Goal: Information Seeking & Learning: Find specific fact

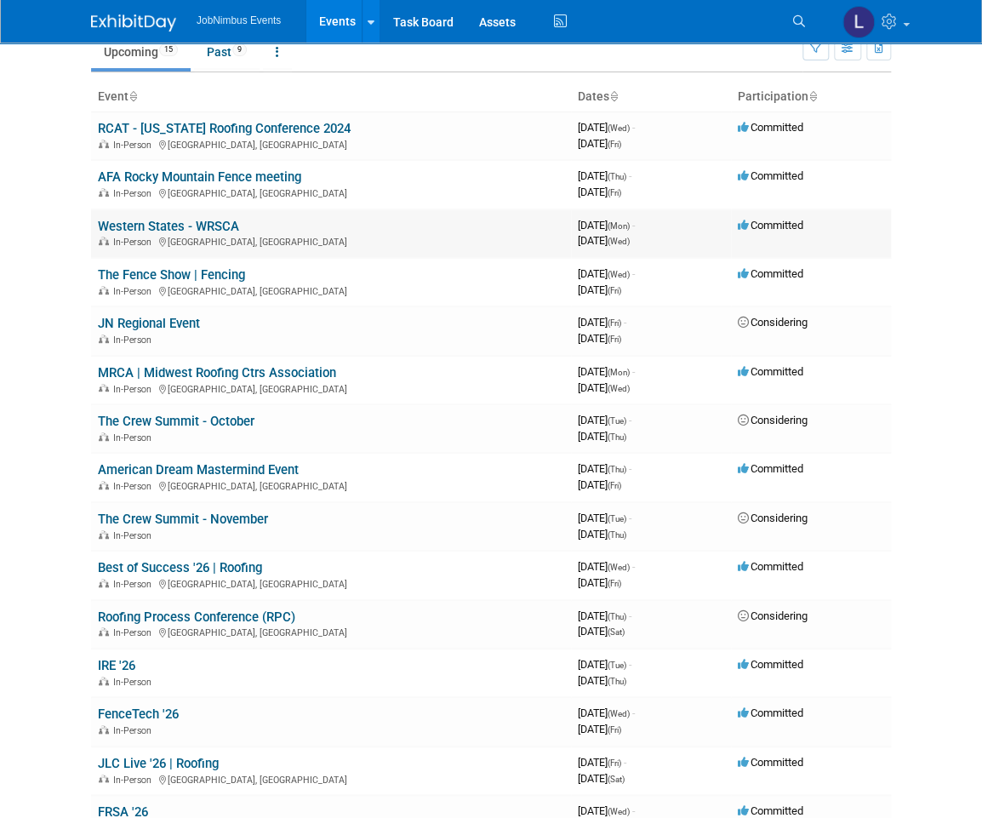
scroll to position [76, 0]
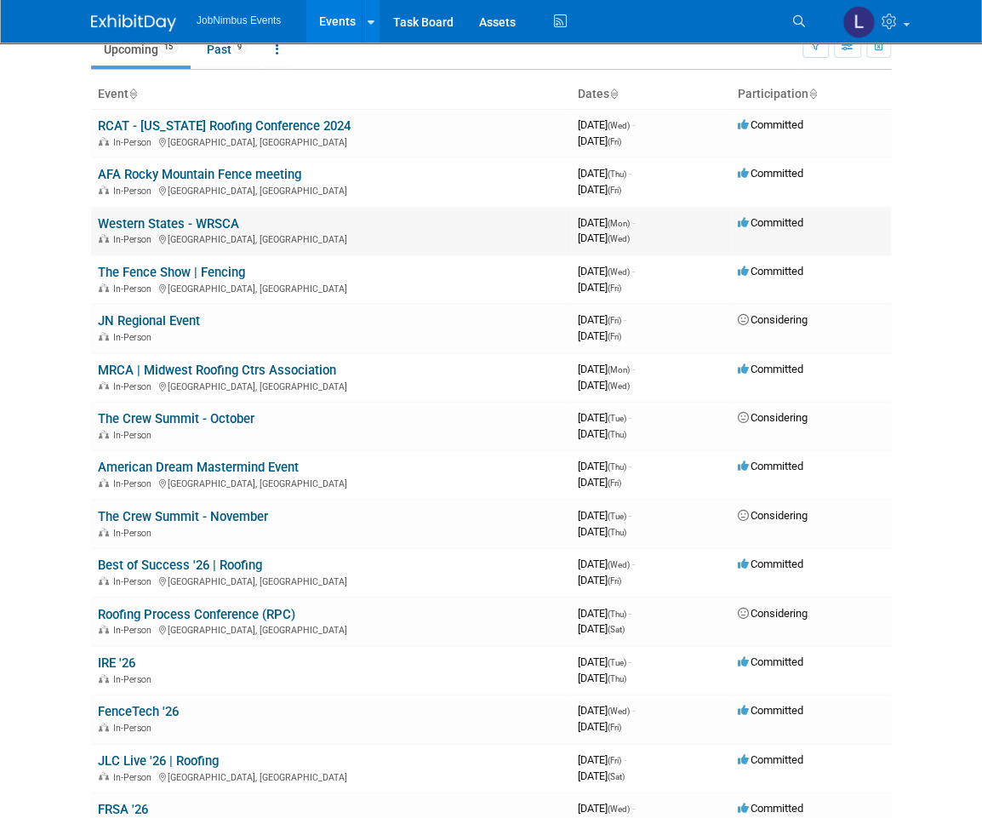
click at [197, 240] on div "In-Person [GEOGRAPHIC_DATA], [GEOGRAPHIC_DATA]" at bounding box center [331, 239] width 466 height 14
click at [196, 222] on link "Western States - WRSCA" at bounding box center [168, 223] width 141 height 15
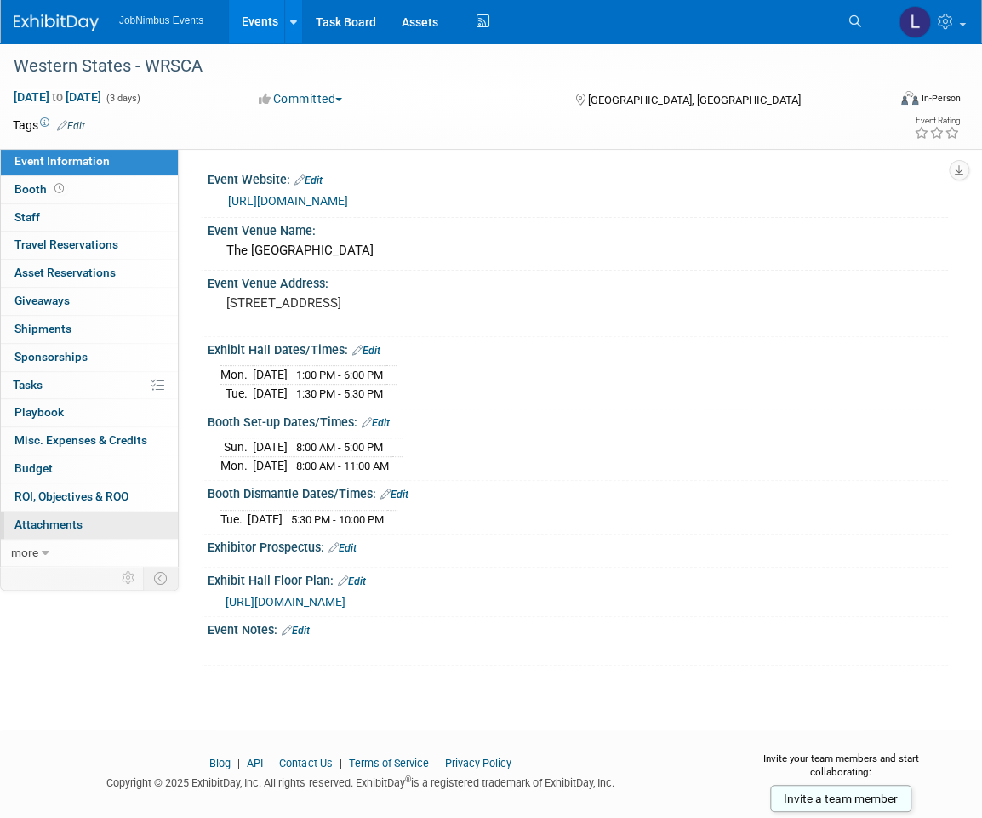
scroll to position [4, 0]
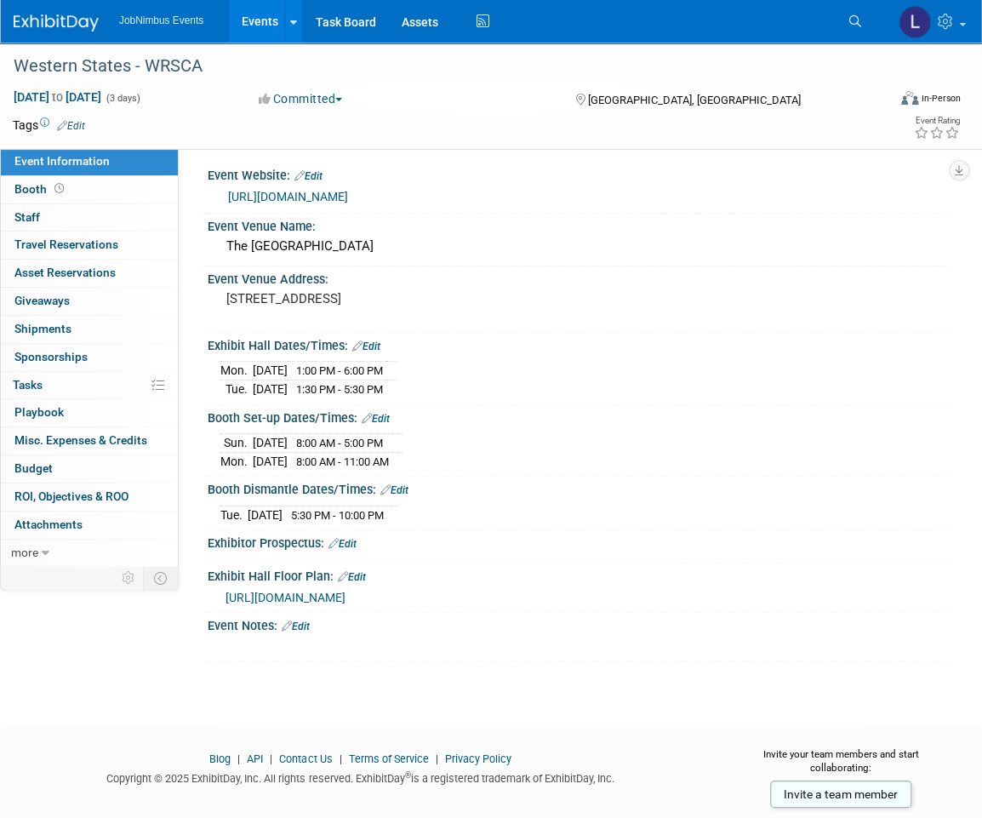
click at [348, 200] on link "https://westernroofingexpo.com/" at bounding box center [288, 197] width 120 height 14
click at [346, 592] on span "https://s23.a2zinc.net/clients/wsrca/2025/Public/EventMap.aspx?shMode=E&ID=947" at bounding box center [286, 598] width 120 height 14
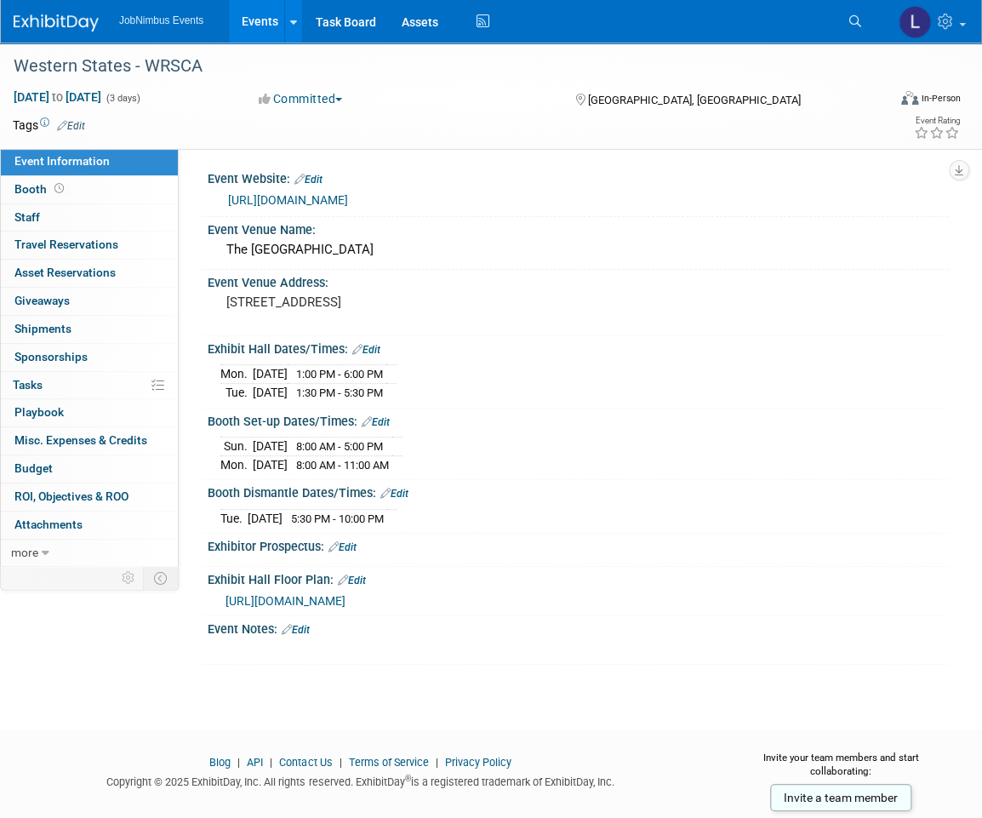
scroll to position [0, 0]
click at [260, 26] on link "Events" at bounding box center [260, 21] width 62 height 43
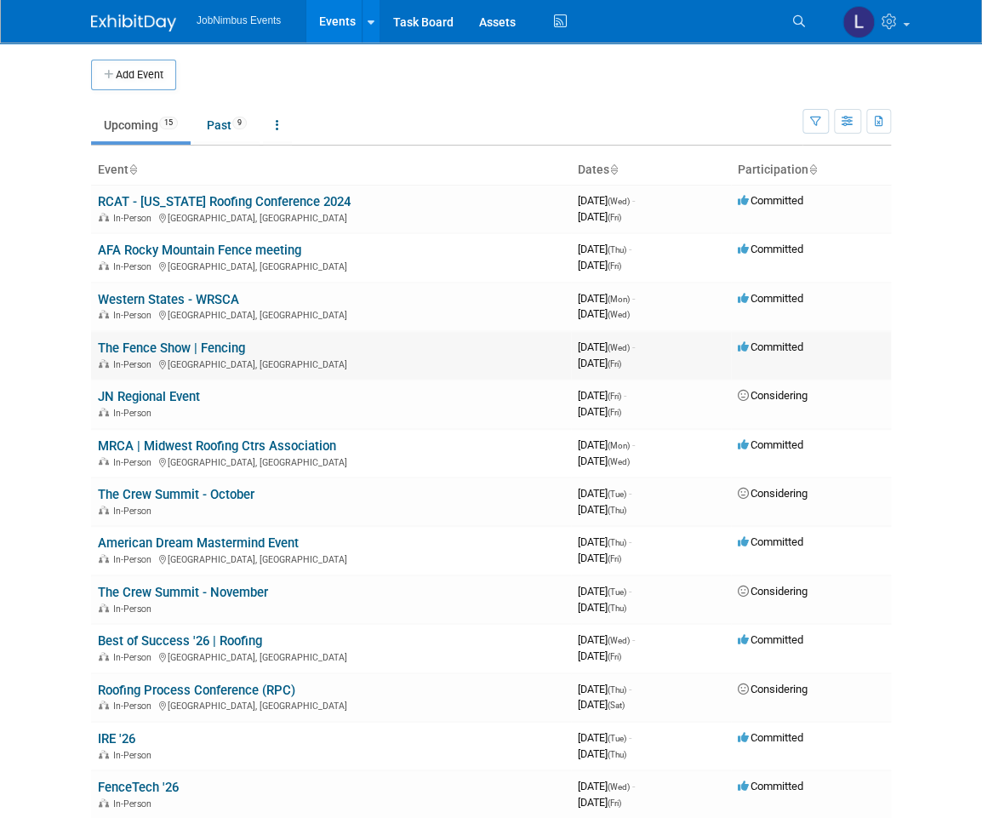
click at [199, 346] on link "The Fence Show | Fencing" at bounding box center [171, 347] width 147 height 15
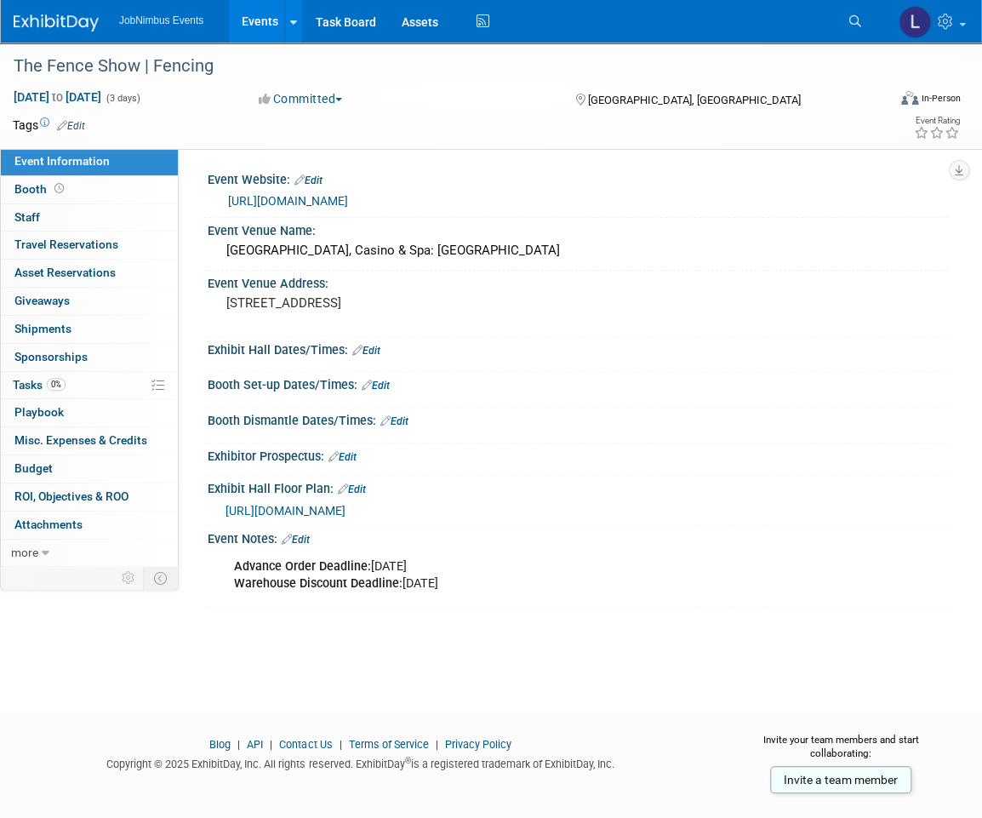
click at [303, 197] on link "https://fenceshow.com/" at bounding box center [288, 201] width 120 height 14
click at [71, 191] on link "Booth" at bounding box center [89, 189] width 177 height 27
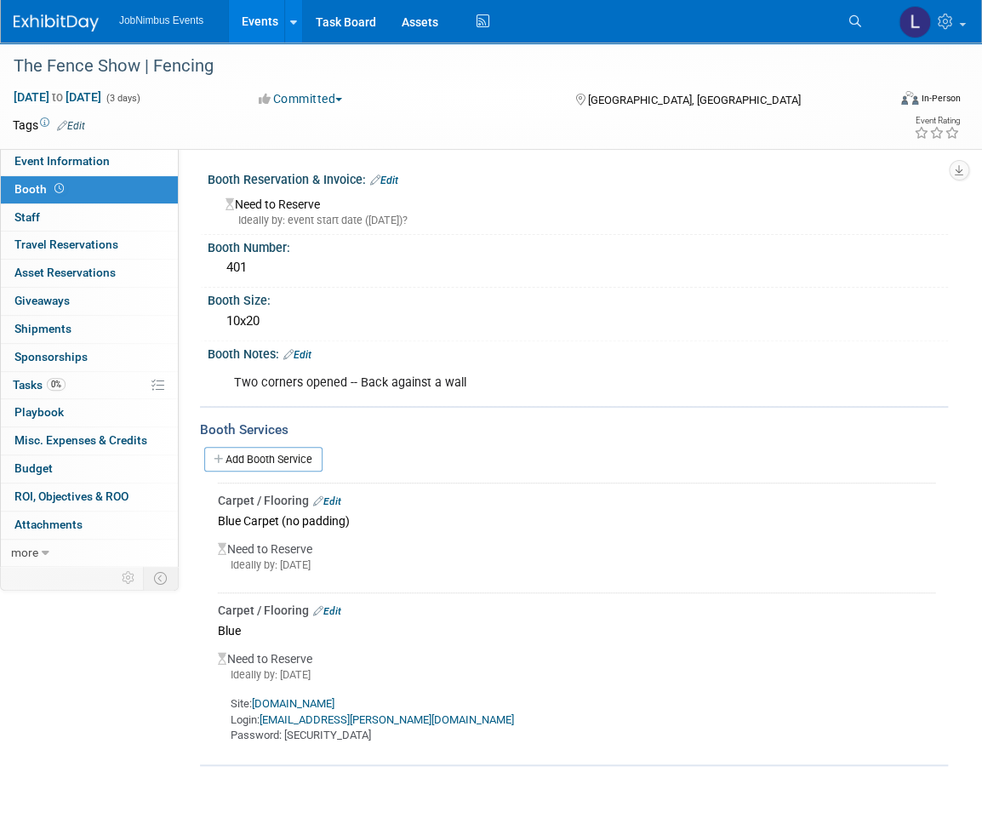
click at [322, 703] on link "order.lvexpo.com" at bounding box center [293, 703] width 83 height 13
drag, startPoint x: 393, startPoint y: 715, endPoint x: 291, endPoint y: 715, distance: 102.1
click at [266, 719] on div "Site: order.lvexpo.com Login: laly.matos@jobnimbus.com Password: Temp1234" at bounding box center [577, 713] width 718 height 61
copy link "laly.matos@jobnimbus.com"
click at [335, 734] on div "Site: order.lvexpo.com Login: laly.matos@jobnimbus.com Password: Temp1234" at bounding box center [577, 713] width 718 height 61
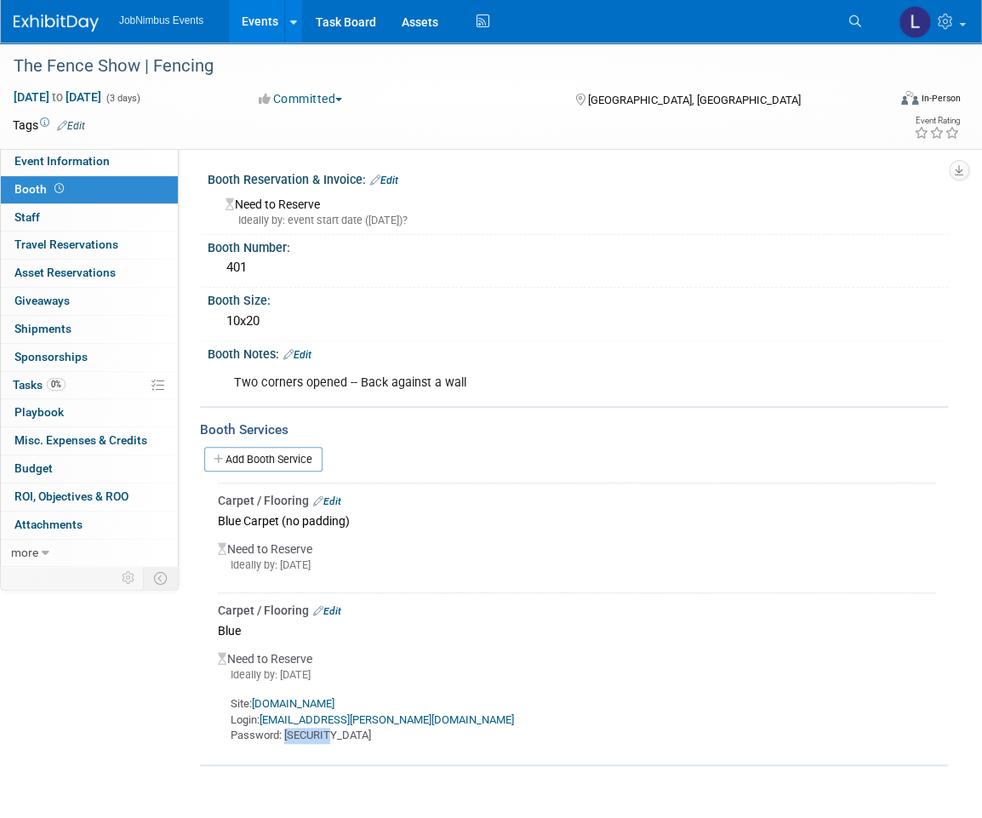
drag, startPoint x: 340, startPoint y: 734, endPoint x: 300, endPoint y: 733, distance: 39.2
click at [289, 735] on div "Site: order.lvexpo.com Login: laly.matos@jobnimbus.com Password: Temp1234" at bounding box center [577, 713] width 718 height 61
copy div "Temp1234"
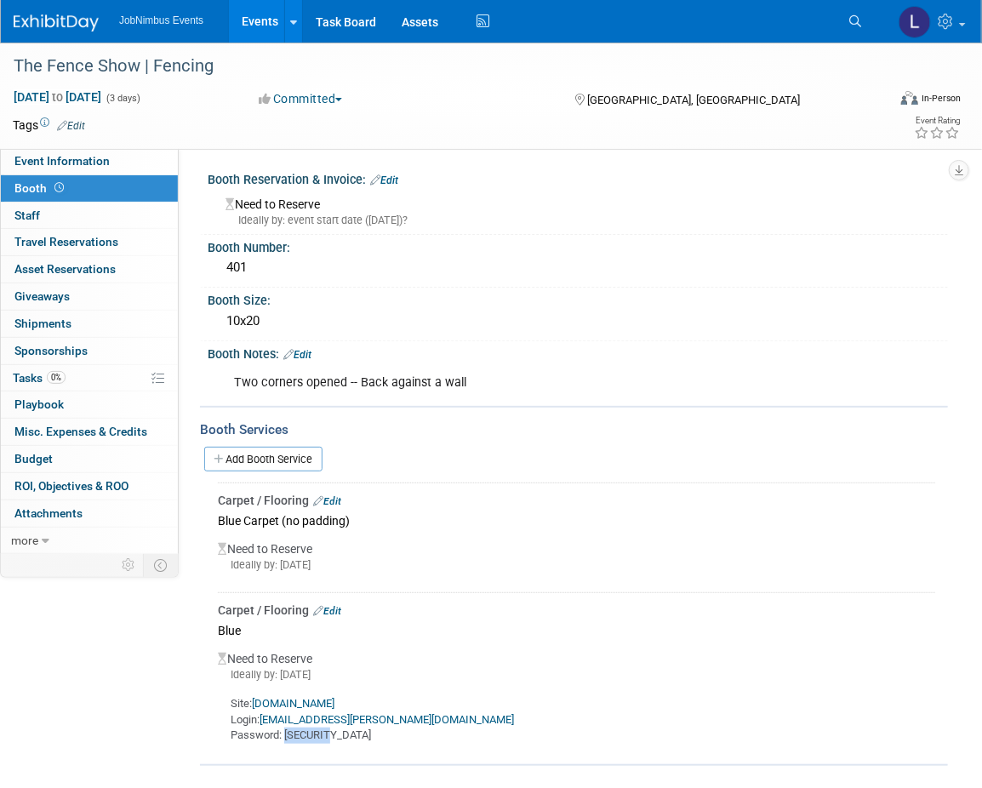
click at [250, 23] on link "Events" at bounding box center [260, 21] width 62 height 43
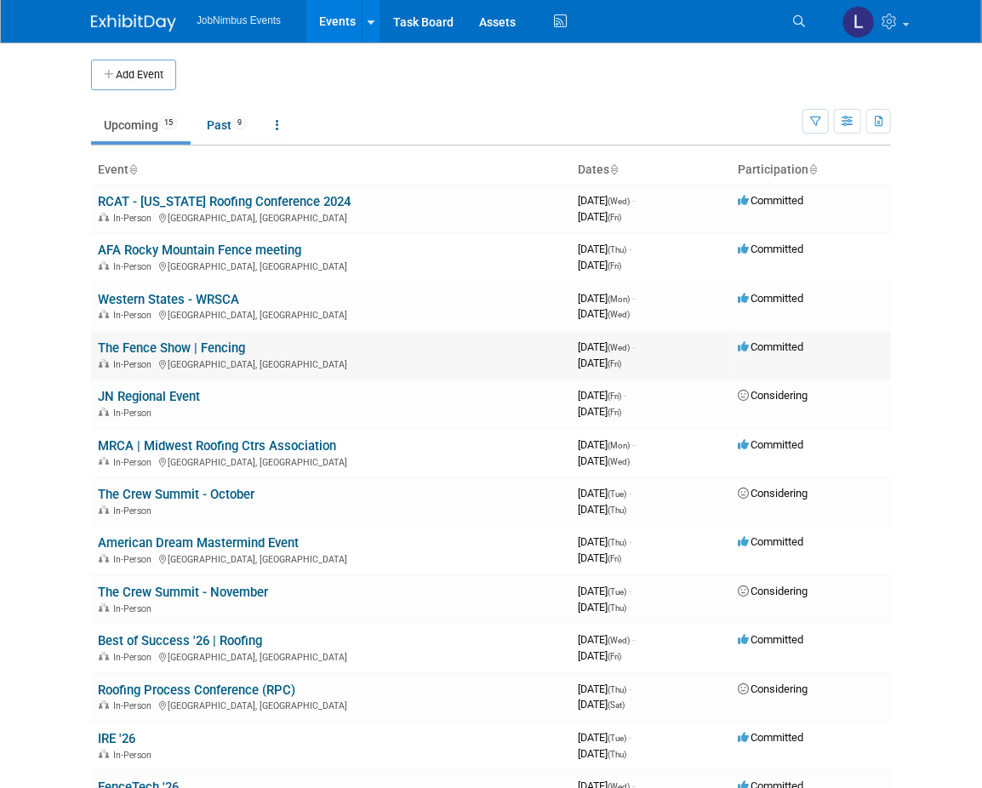
click at [214, 346] on link "The Fence Show | Fencing" at bounding box center [171, 347] width 147 height 15
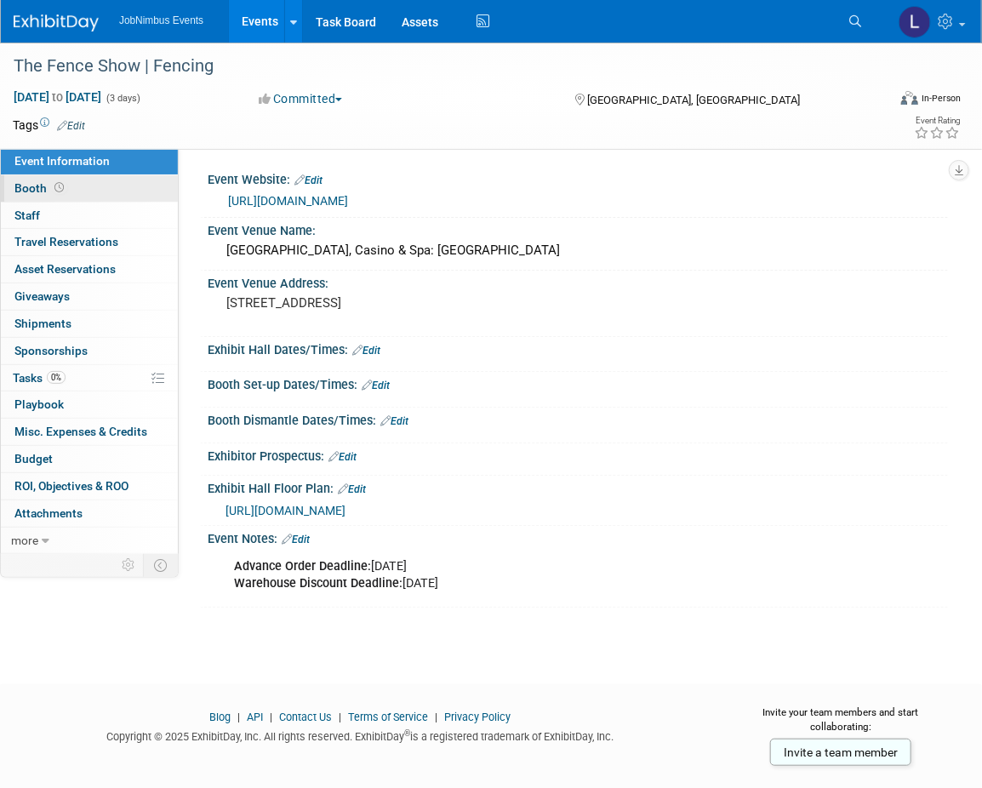
click at [120, 185] on link "Booth" at bounding box center [89, 188] width 177 height 26
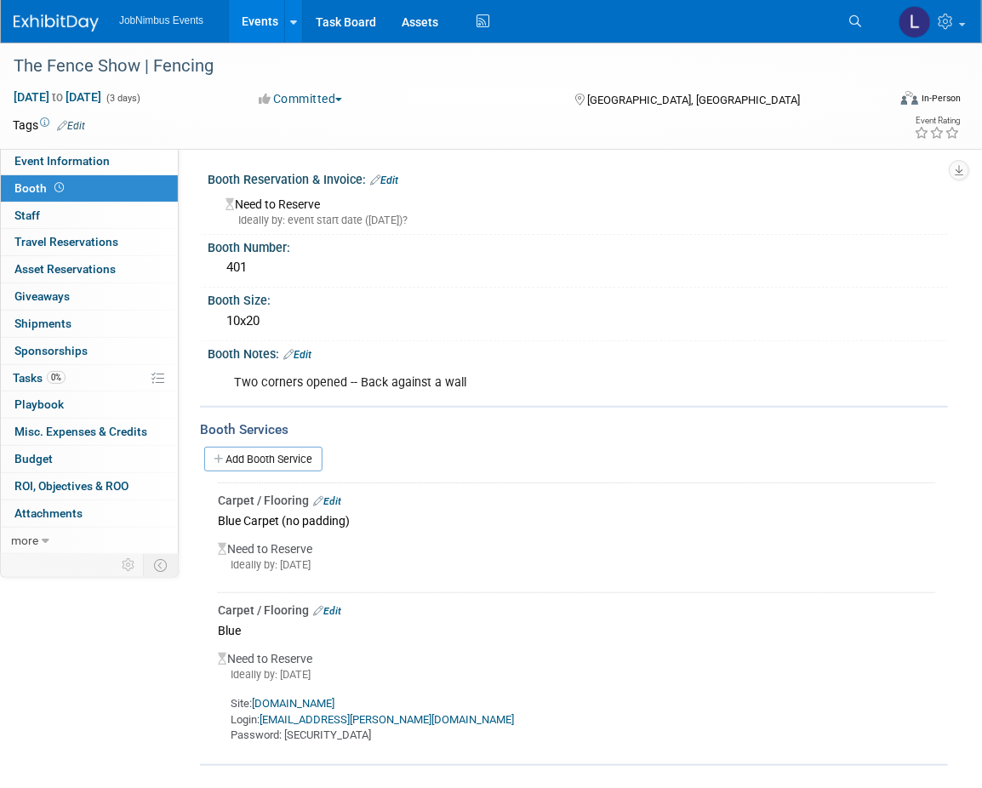
click at [260, 13] on link "Events" at bounding box center [260, 21] width 62 height 43
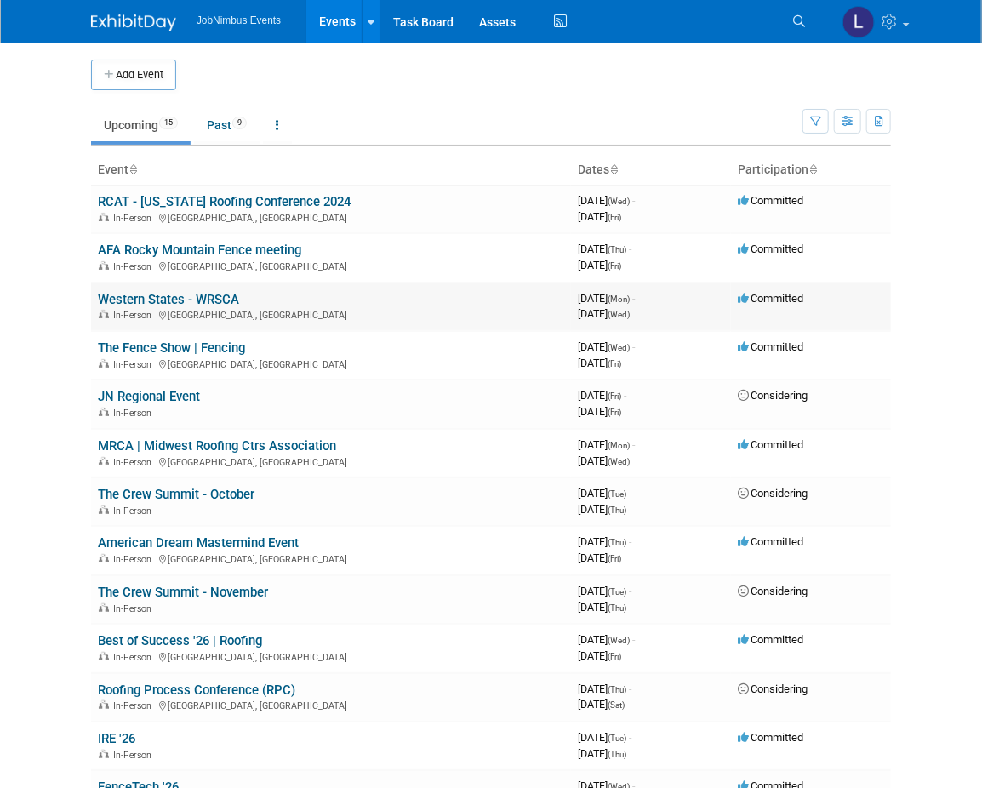
click at [226, 292] on link "Western States - WRSCA" at bounding box center [168, 299] width 141 height 15
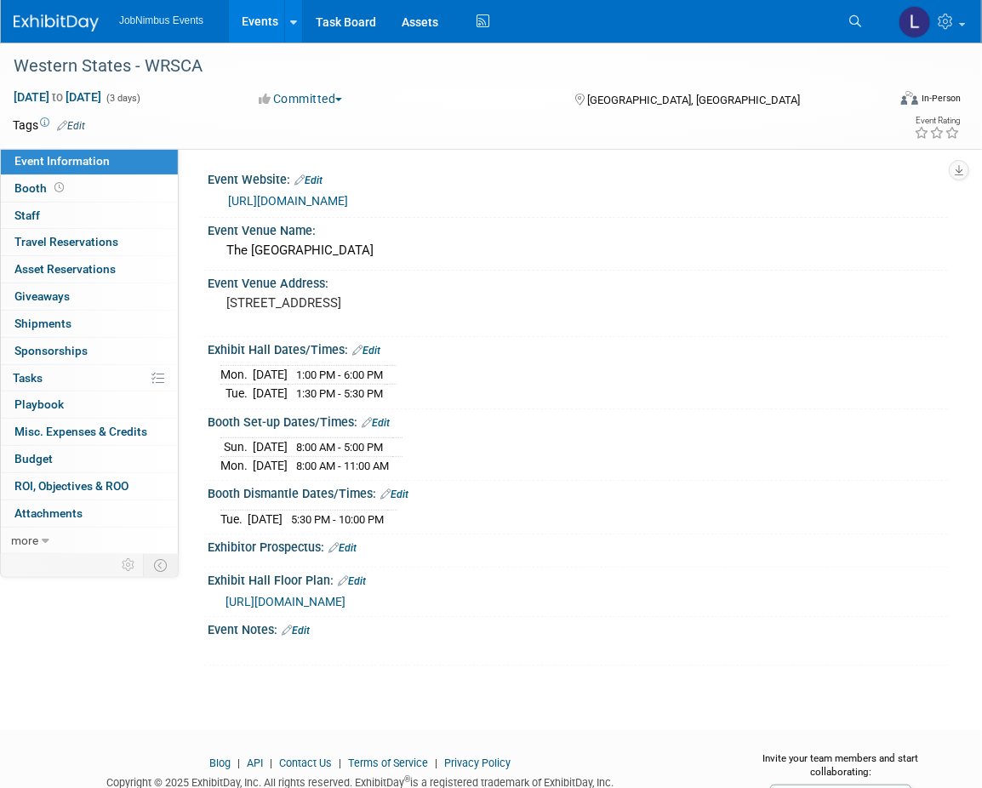
click at [348, 196] on link "[URL][DOMAIN_NAME]" at bounding box center [288, 201] width 120 height 14
